Goal: Transaction & Acquisition: Purchase product/service

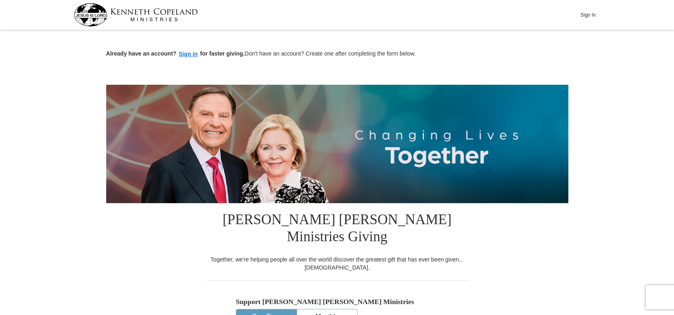
scroll to position [122, 0]
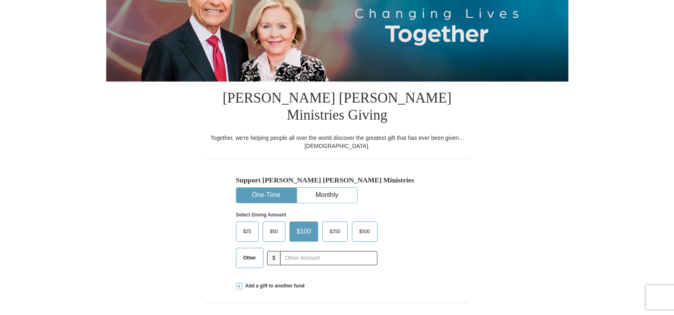
click at [267, 188] on button "One-Time" at bounding box center [266, 195] width 60 height 15
click at [292, 251] on input "text" at bounding box center [328, 258] width 90 height 14
type input "10.00"
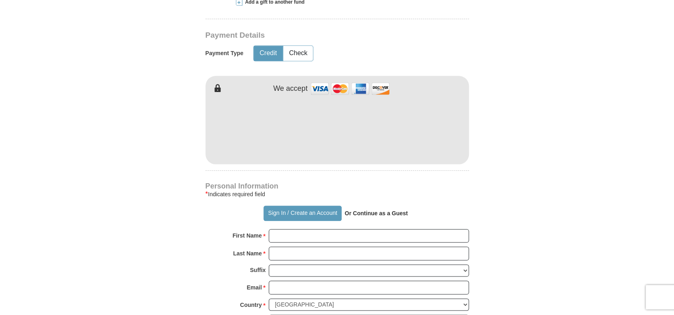
scroll to position [446, 0]
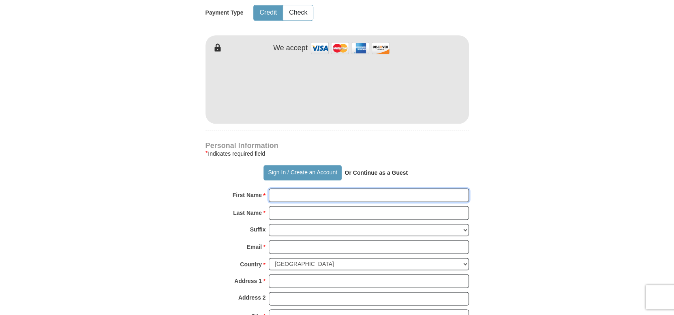
click at [296, 188] on input "First Name *" at bounding box center [369, 195] width 200 height 14
type input "Nova"
click at [313, 206] on input "Last Name *" at bounding box center [369, 213] width 200 height 14
type input "[PERSON_NAME]"
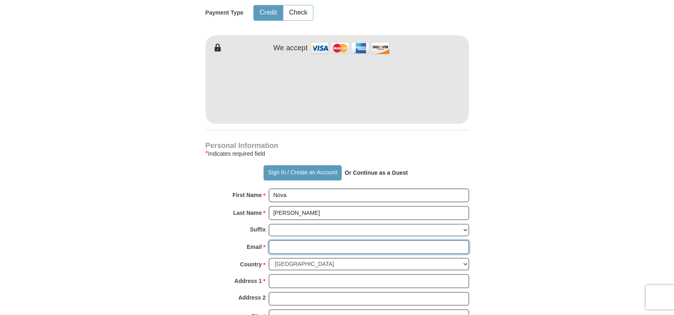
click at [310, 240] on input "Email *" at bounding box center [369, 247] width 200 height 14
type input "[EMAIL_ADDRESS][DOMAIN_NAME]"
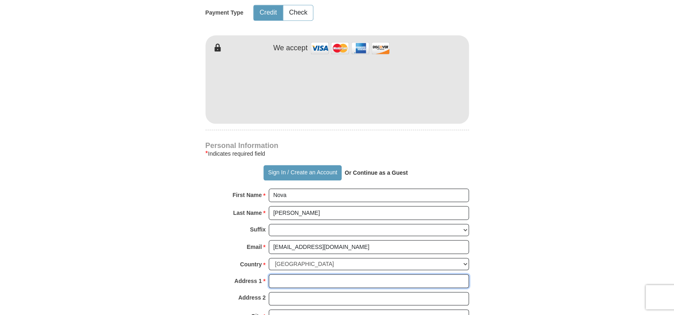
type input "[STREET_ADDRESS]"
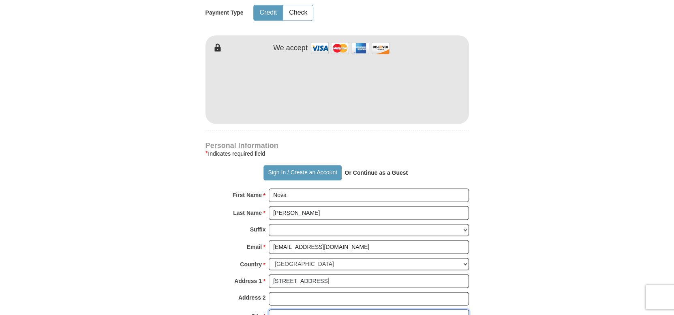
type input "[GEOGRAPHIC_DATA]"
select select "OK"
type input "73644"
type input "5802439850"
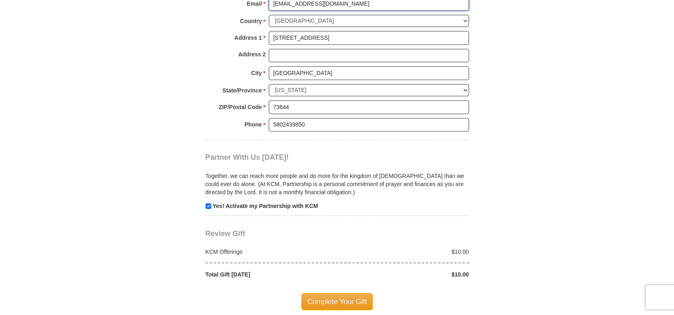
scroll to position [729, 0]
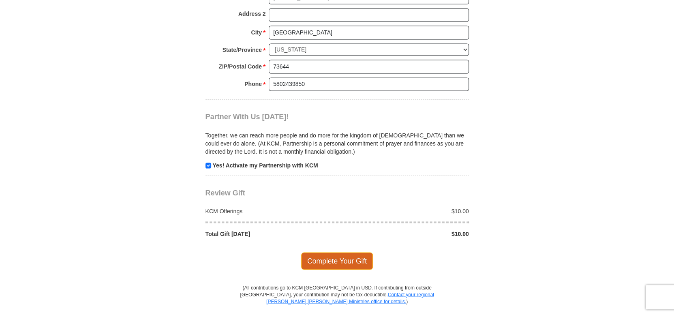
click at [351, 252] on span "Complete Your Gift" at bounding box center [337, 260] width 72 height 17
